Goal: Communication & Community: Answer question/provide support

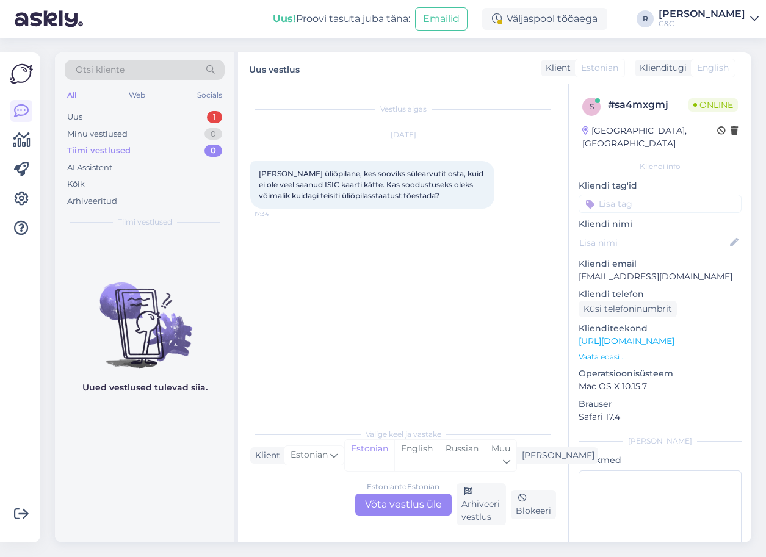
click at [367, 502] on div "Estonian to Estonian Võta vestlus üle" at bounding box center [403, 505] width 96 height 22
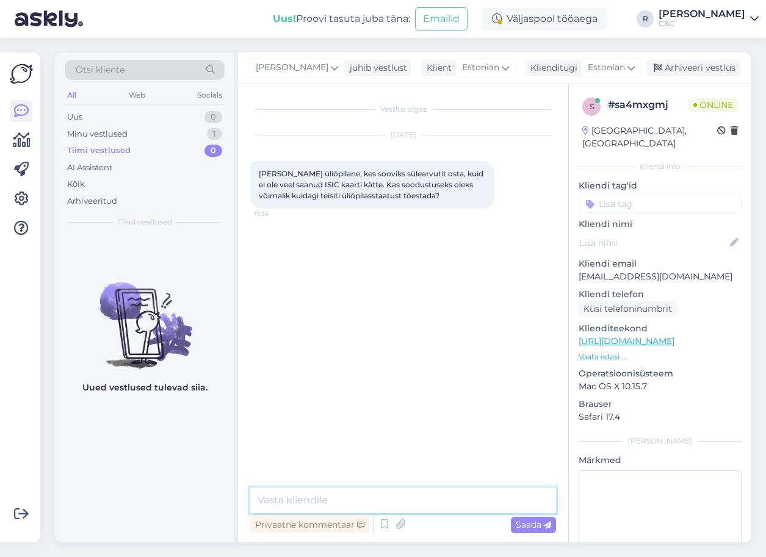
click at [339, 501] on textarea at bounding box center [403, 500] width 306 height 26
click at [307, 498] on textarea "Tere!" at bounding box center [403, 500] width 306 height 26
type textarea "Tere! Kohe täpsustan mis variant meil sellisel puhul oli."
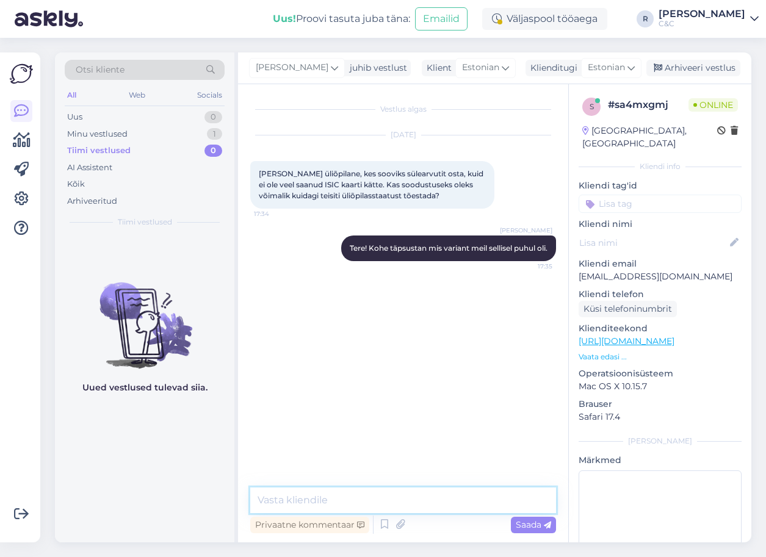
paste textarea "Kui kliendil ei [PERSON_NAME] veel oma üliõpilas staatust tõendavat dokumenti e…"
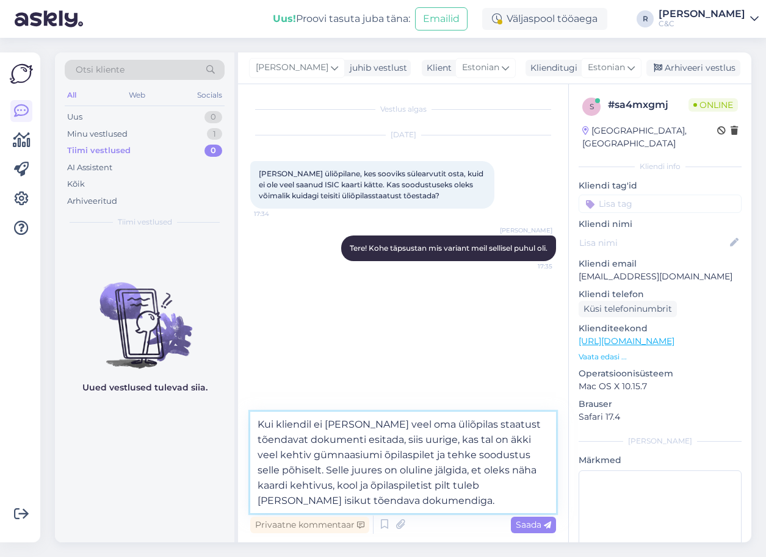
click at [257, 422] on textarea "Kui kliendil ei [PERSON_NAME] veel oma üliõpilas staatust tõendavat dokumenti e…" at bounding box center [403, 462] width 306 height 101
click at [304, 429] on textarea "Kui kliendil ei [PERSON_NAME] veel oma üliõpilas staatust tõendavat dokumenti e…" at bounding box center [403, 462] width 306 height 101
drag, startPoint x: 458, startPoint y: 440, endPoint x: 347, endPoint y: 440, distance: 111.0
click at [347, 440] on textarea "Kui ei [PERSON_NAME] veel oma üliõpilas staatust tõendavat dokumenti esitada, s…" at bounding box center [403, 462] width 306 height 101
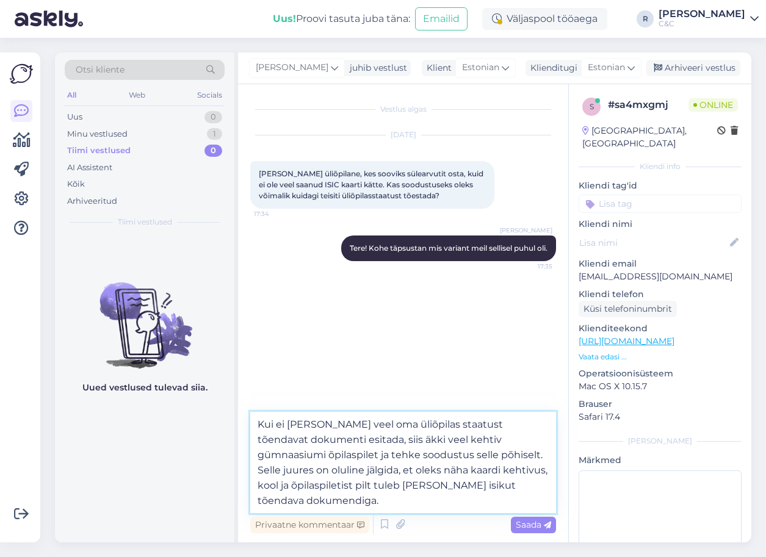
drag, startPoint x: 467, startPoint y: 454, endPoint x: 325, endPoint y: 452, distance: 142.8
click at [325, 452] on textarea "Kui ei [PERSON_NAME] veel oma üliõpilas staatust tõendavat dokumenti esitada, s…" at bounding box center [403, 462] width 306 height 101
click at [393, 497] on textarea "Kui ei [PERSON_NAME] veel oma üliõpilas staatust tõendavat dokumenti esitada, s…" at bounding box center [403, 462] width 306 height 101
drag, startPoint x: 393, startPoint y: 496, endPoint x: 523, endPoint y: 469, distance: 132.8
click at [523, 469] on textarea "Kui ei [PERSON_NAME] veel oma üliõpilas staatust tõendavat dokumenti esitada, s…" at bounding box center [403, 462] width 306 height 101
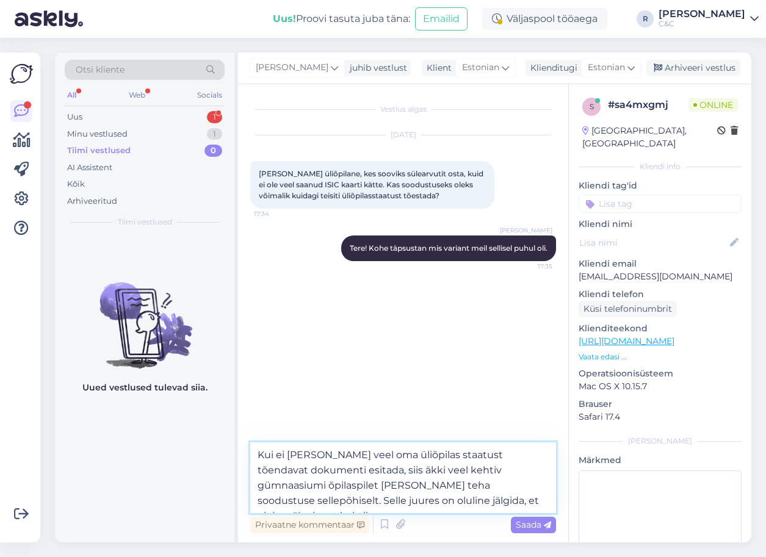
type textarea "Kui ei [PERSON_NAME] veel oma üliõpilas staatust tõendavat dokumenti esitada, s…"
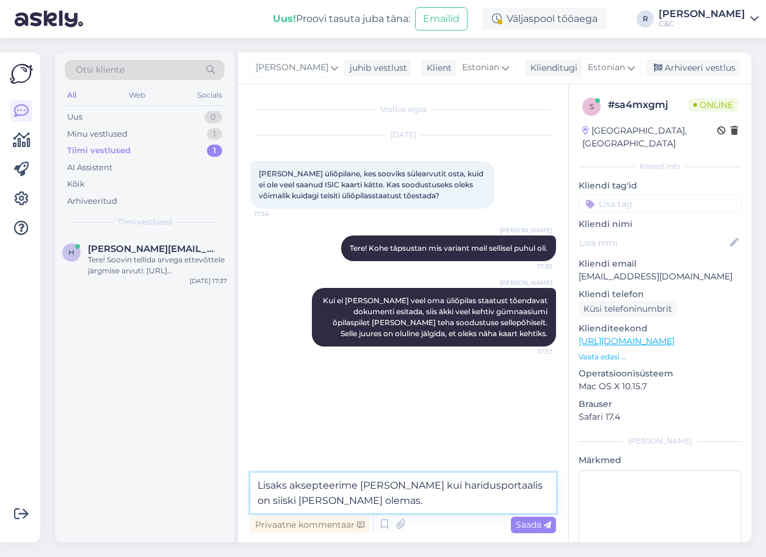
type textarea "Lisaks aksepteerime [PERSON_NAME] kui haridusportaalis on siiski [PERSON_NAME] …"
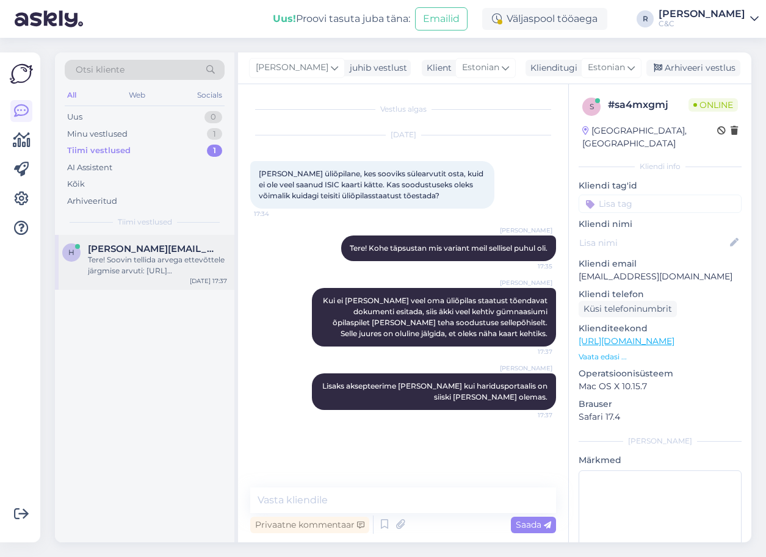
click at [207, 270] on div "Tere! Soovin tellida arvega ettevõttele järgmise arvuti: [URL][DOMAIN_NAME] Vaa…" at bounding box center [157, 265] width 139 height 22
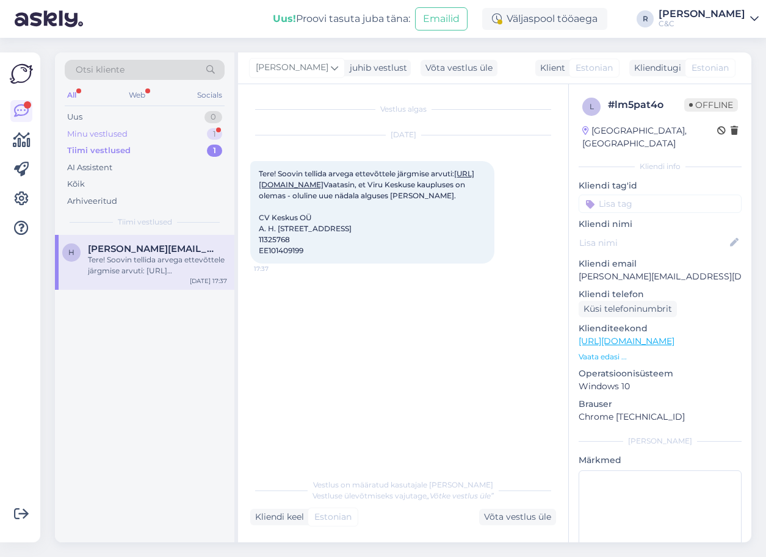
click at [194, 133] on div "Minu vestlused 1" at bounding box center [145, 134] width 160 height 17
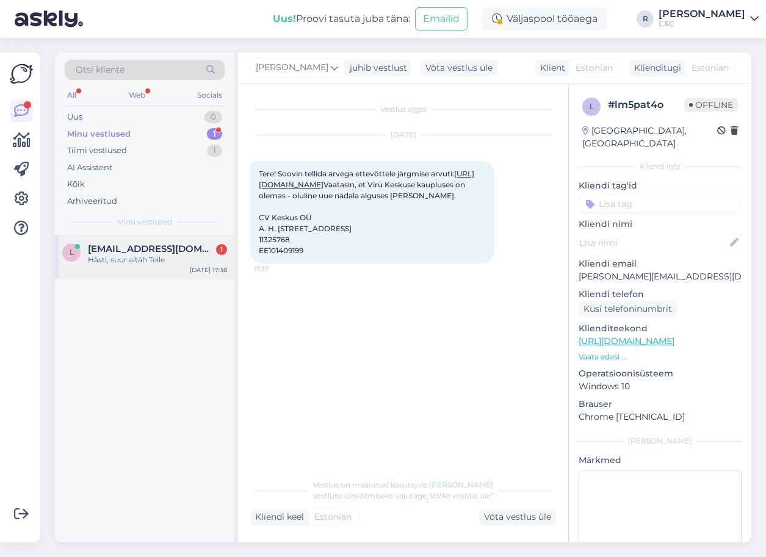
click at [148, 251] on span "[EMAIL_ADDRESS][DOMAIN_NAME]" at bounding box center [151, 248] width 127 height 11
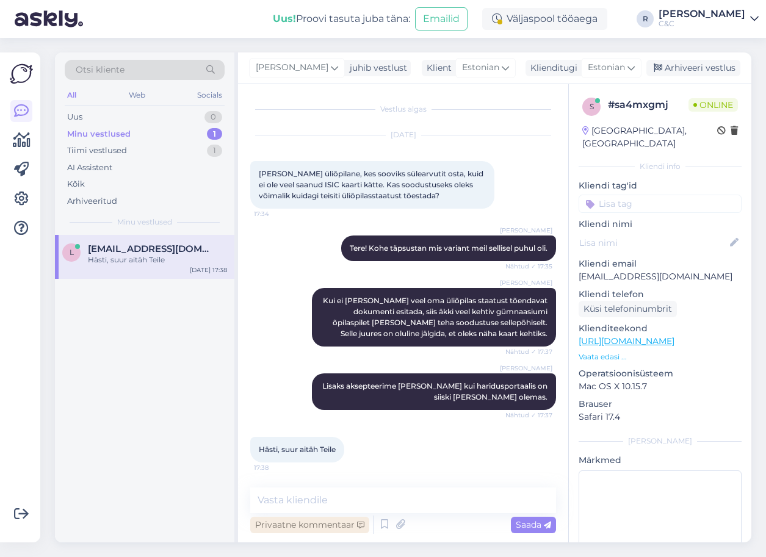
click at [328, 522] on div "Privaatne kommentaar" at bounding box center [309, 525] width 119 height 16
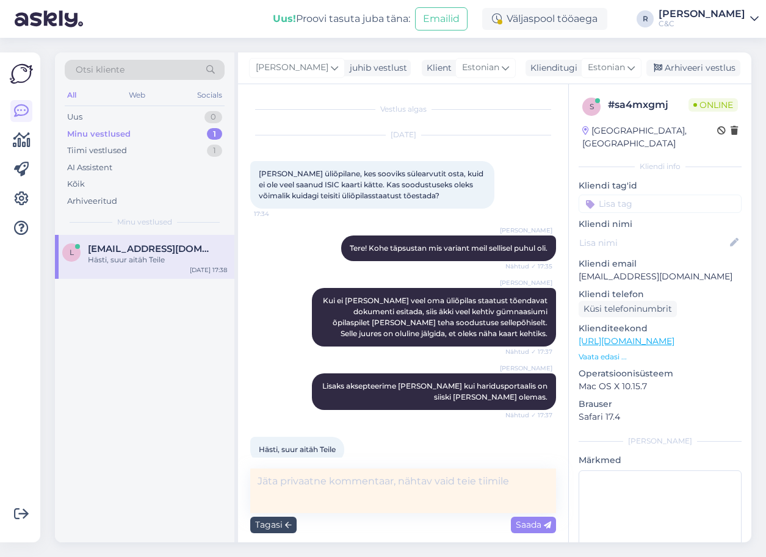
click at [273, 523] on div "Tagasi" at bounding box center [273, 525] width 46 height 16
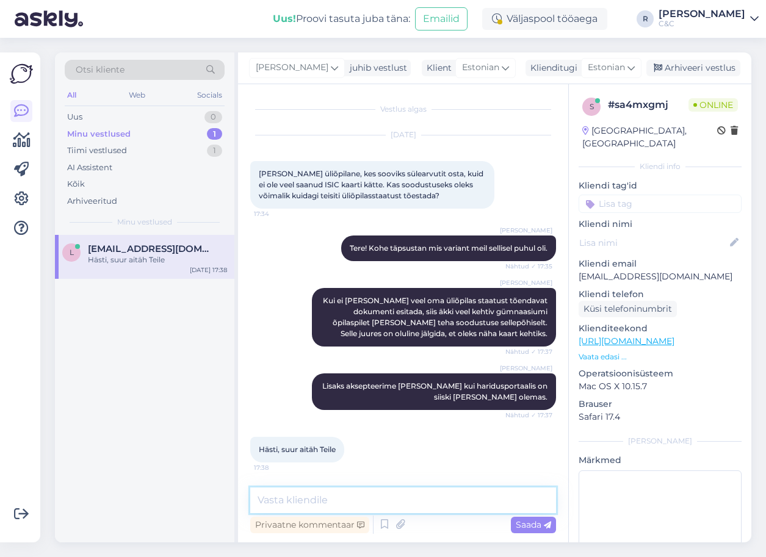
click at [301, 510] on textarea at bounding box center [403, 500] width 306 height 26
type textarea "Ikka, head! :)"
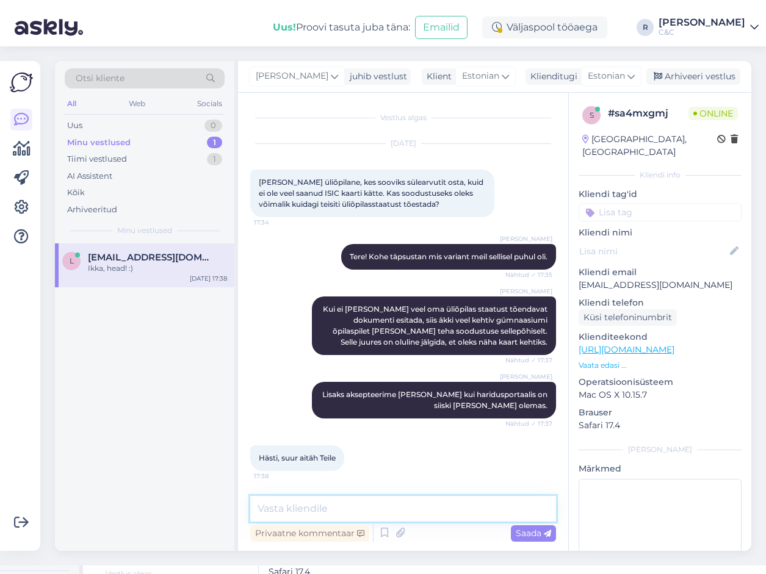
scroll to position [52, 0]
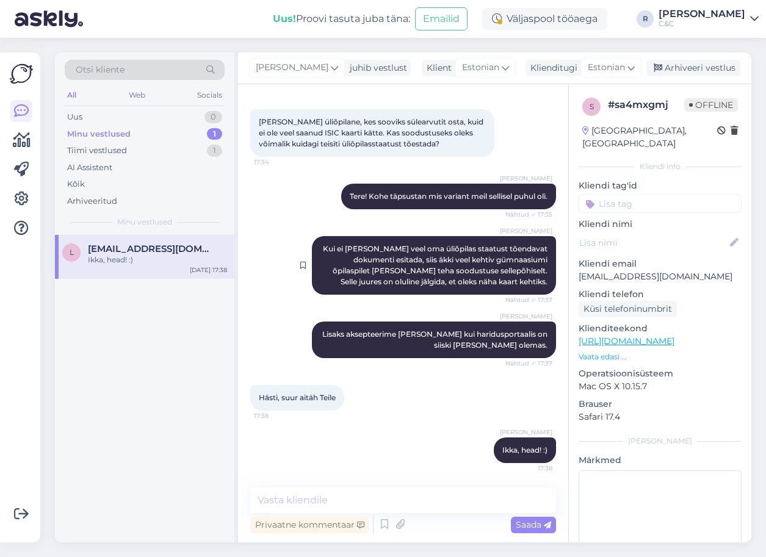
click at [511, 262] on span "Kui ei [PERSON_NAME] veel oma üliõpilas staatust tõendavat dokumenti esitada, s…" at bounding box center [436, 265] width 226 height 42
click at [526, 76] on div "[PERSON_NAME] juhib vestlust Klient [DEMOGRAPHIC_DATA] Klienditugi Estonian Arh…" at bounding box center [494, 68] width 513 height 32
click at [526, 70] on div "Arhiveeri vestlus" at bounding box center [693, 68] width 94 height 16
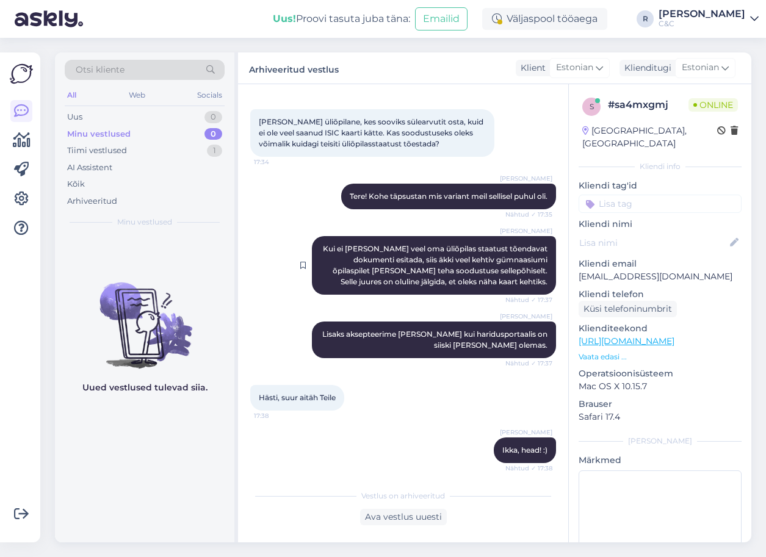
click at [316, 284] on div "[PERSON_NAME] ei [PERSON_NAME] veel oma üliõpilas staatust tõendavat dokumenti …" at bounding box center [434, 265] width 244 height 59
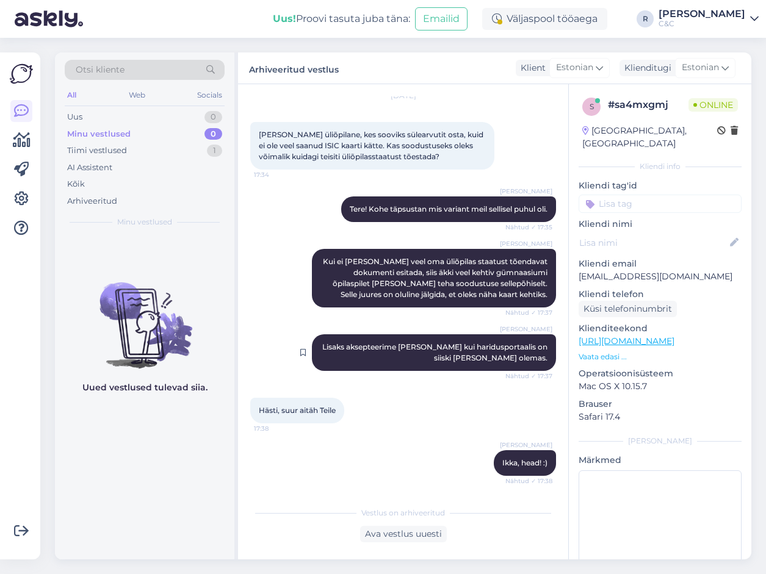
scroll to position [39, 0]
click at [162, 145] on div "Tiimi vestlused 1" at bounding box center [145, 150] width 160 height 17
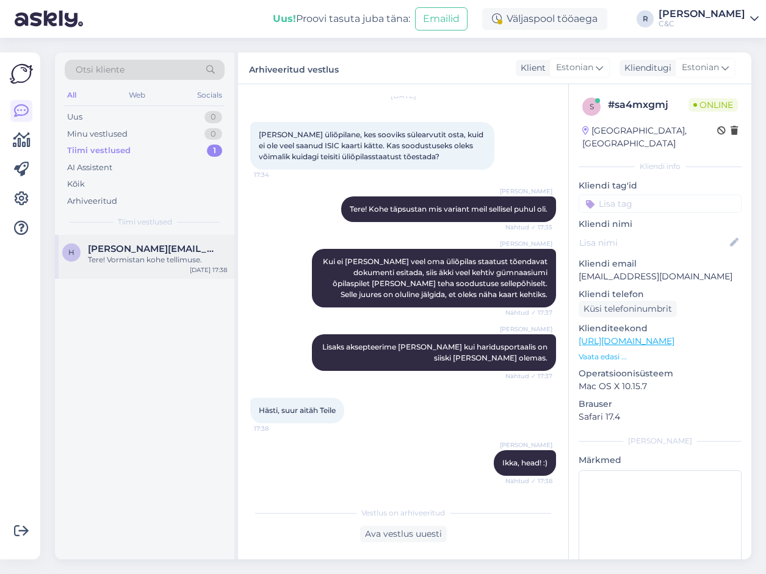
click at [126, 239] on div "h [PERSON_NAME][EMAIL_ADDRESS][DOMAIN_NAME] Tere! Vormistan kohe tellimuse. [DA…" at bounding box center [144, 257] width 179 height 44
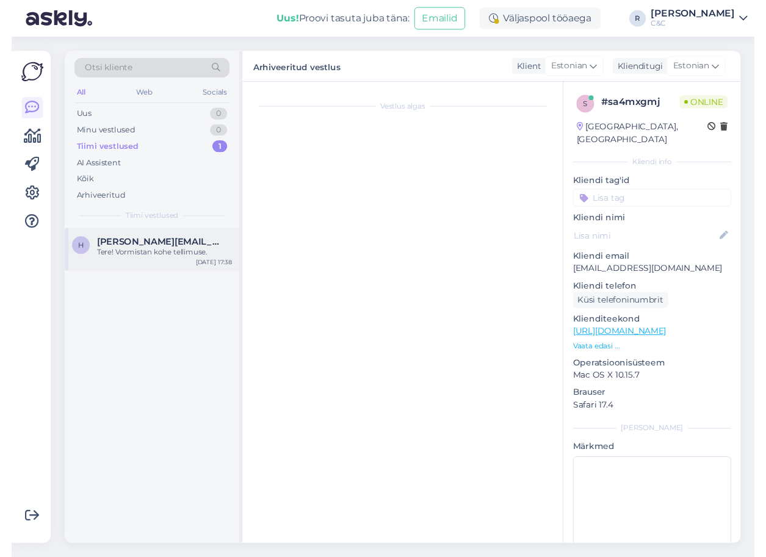
scroll to position [0, 0]
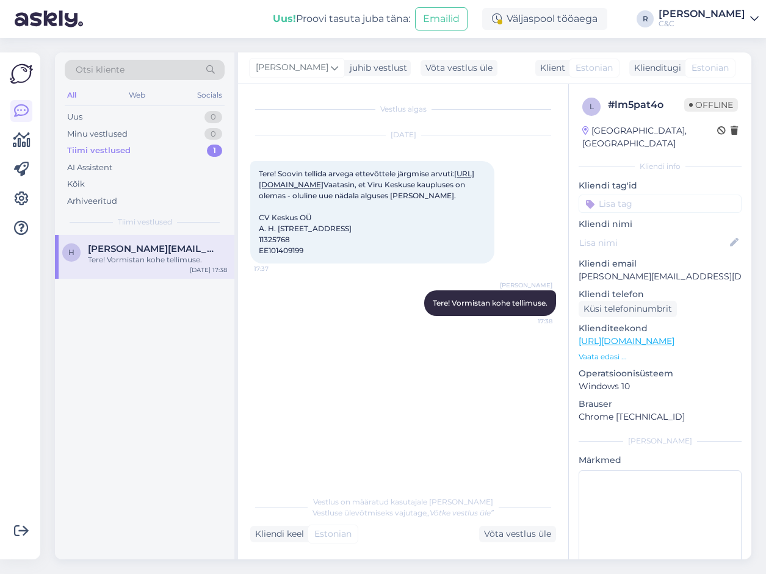
click at [373, 189] on link "[URL][DOMAIN_NAME]" at bounding box center [366, 179] width 215 height 20
